Goal: Task Accomplishment & Management: Manage account settings

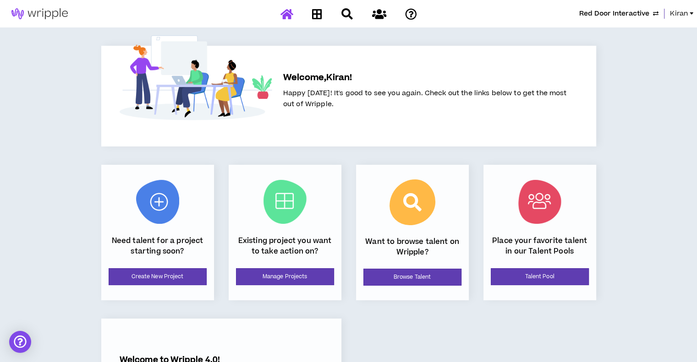
click at [686, 16] on span "Kiran" at bounding box center [679, 14] width 18 height 10
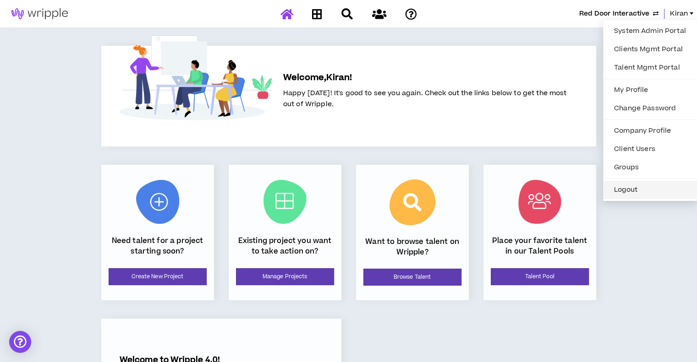
click at [617, 188] on button "Logout" at bounding box center [650, 190] width 83 height 14
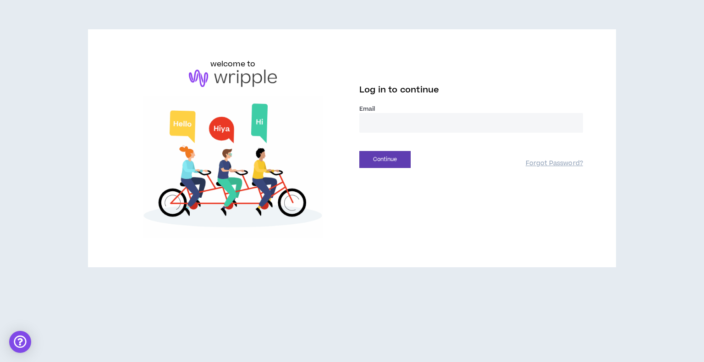
click at [427, 126] on input "email" at bounding box center [471, 123] width 224 height 20
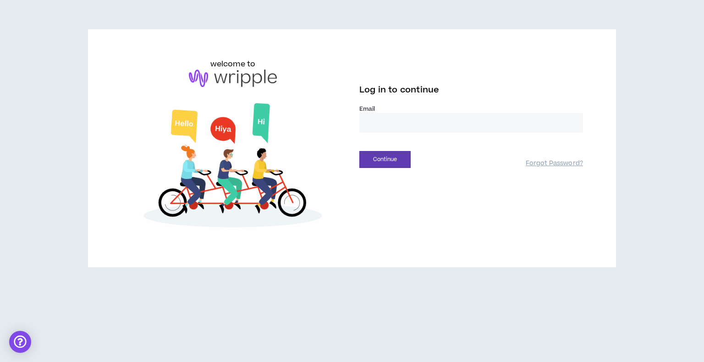
type input "**********"
